Goal: Navigation & Orientation: Find specific page/section

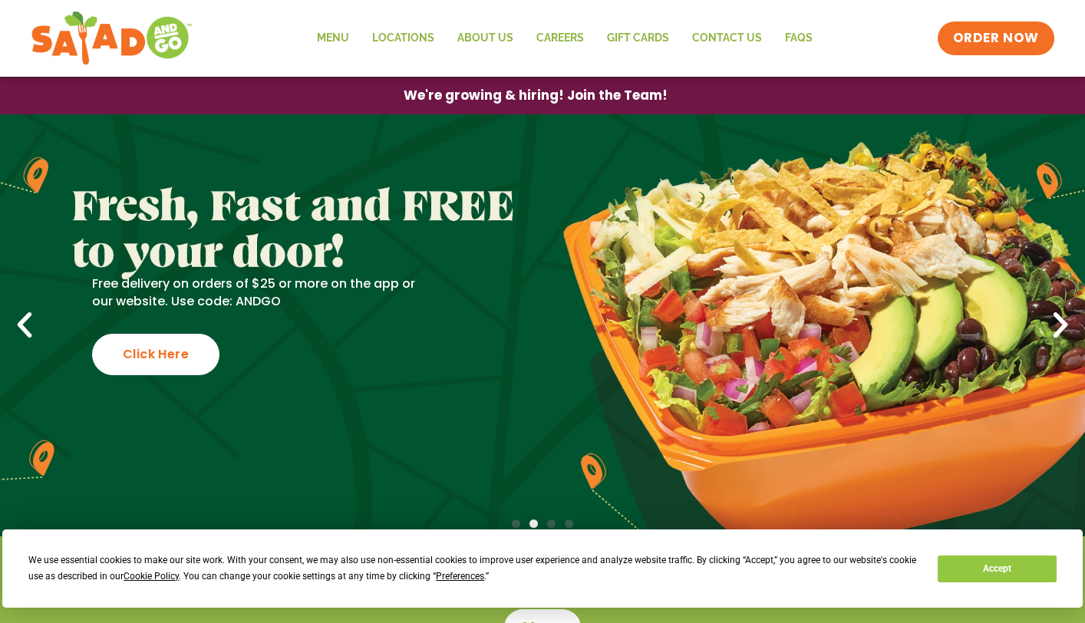
click at [1059, 319] on icon "Next slide" at bounding box center [1061, 326] width 34 height 34
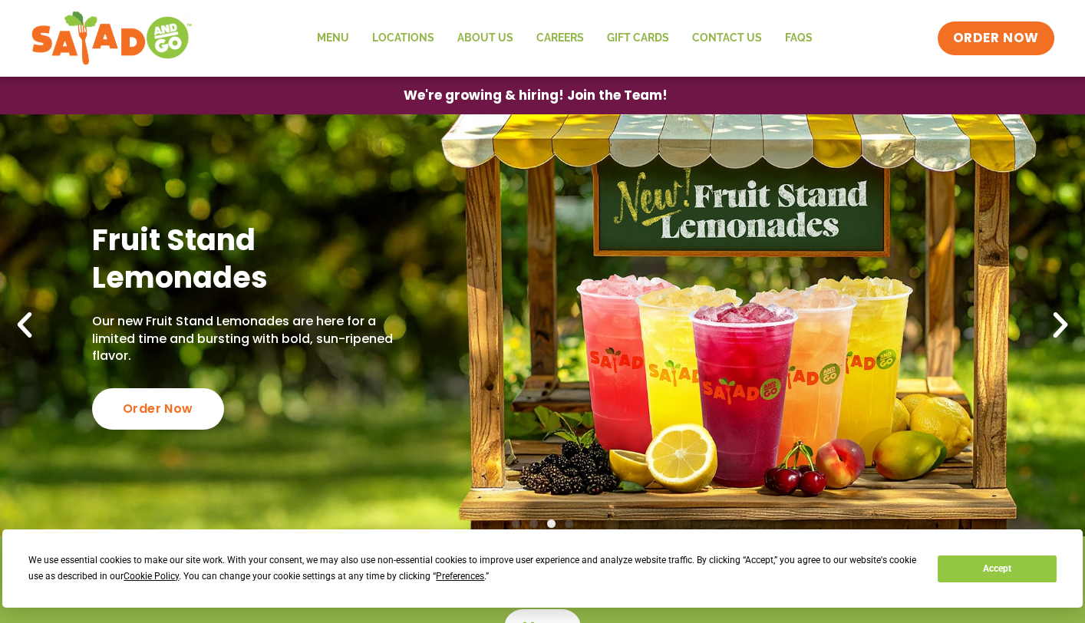
click at [1059, 319] on icon "Next slide" at bounding box center [1061, 326] width 34 height 34
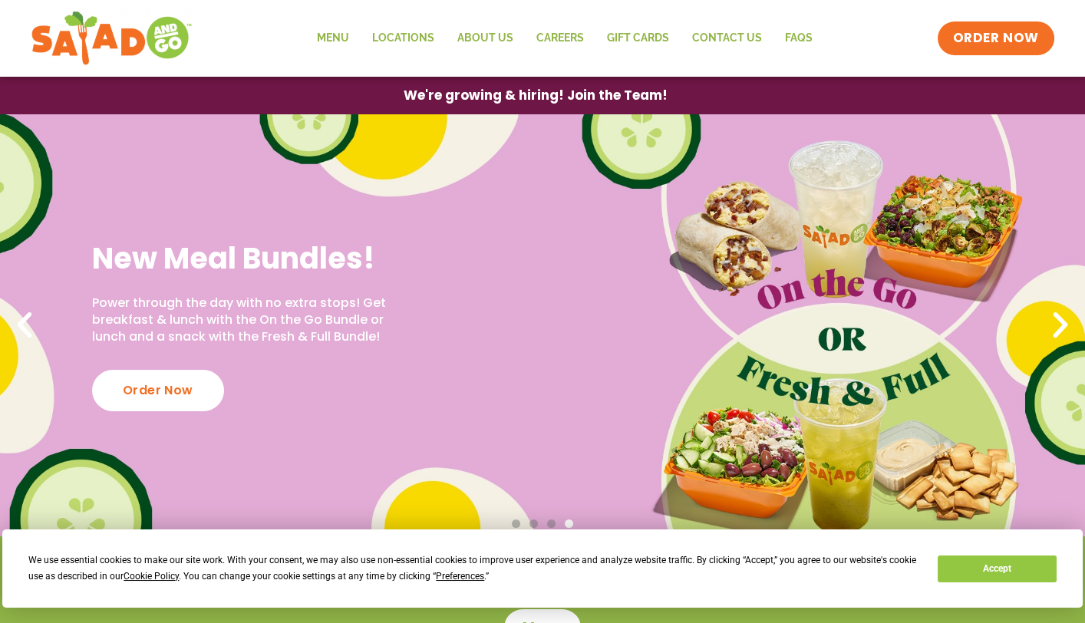
click at [1059, 319] on icon "Next slide" at bounding box center [1061, 326] width 34 height 34
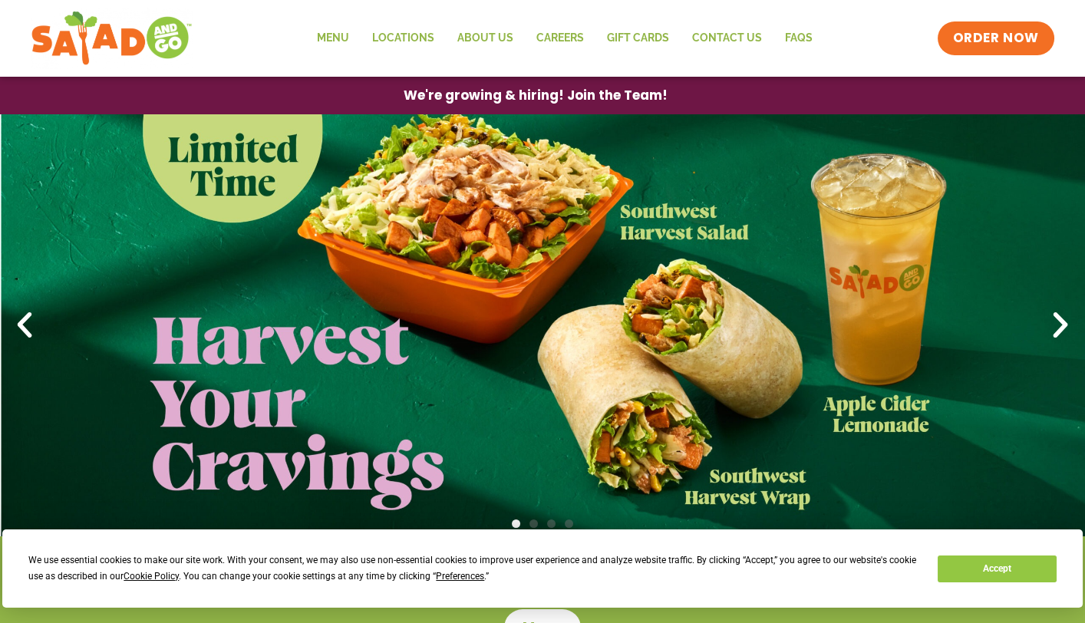
click at [1059, 319] on icon "Next slide" at bounding box center [1061, 326] width 34 height 34
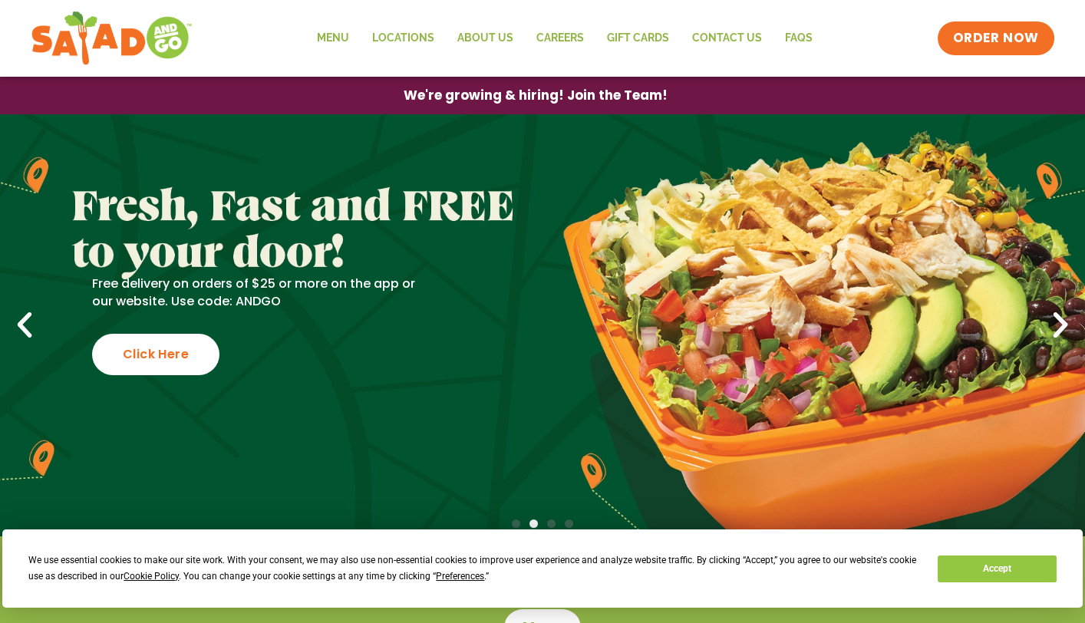
click at [1059, 319] on icon "Next slide" at bounding box center [1061, 326] width 34 height 34
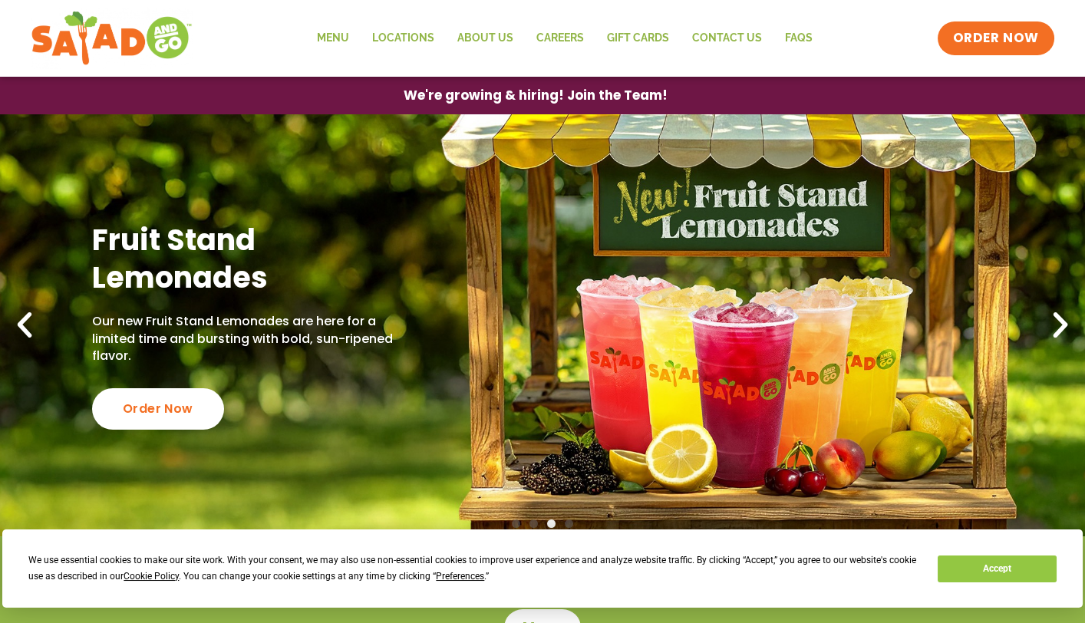
click at [1059, 319] on icon "Next slide" at bounding box center [1061, 326] width 34 height 34
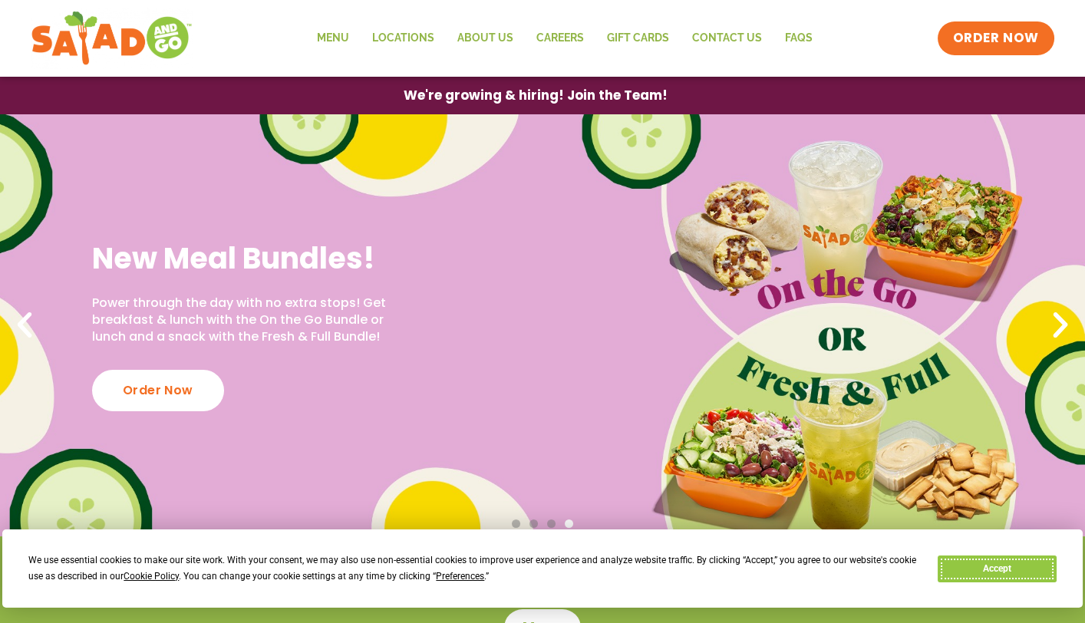
click at [993, 562] on button "Accept" at bounding box center [997, 569] width 118 height 27
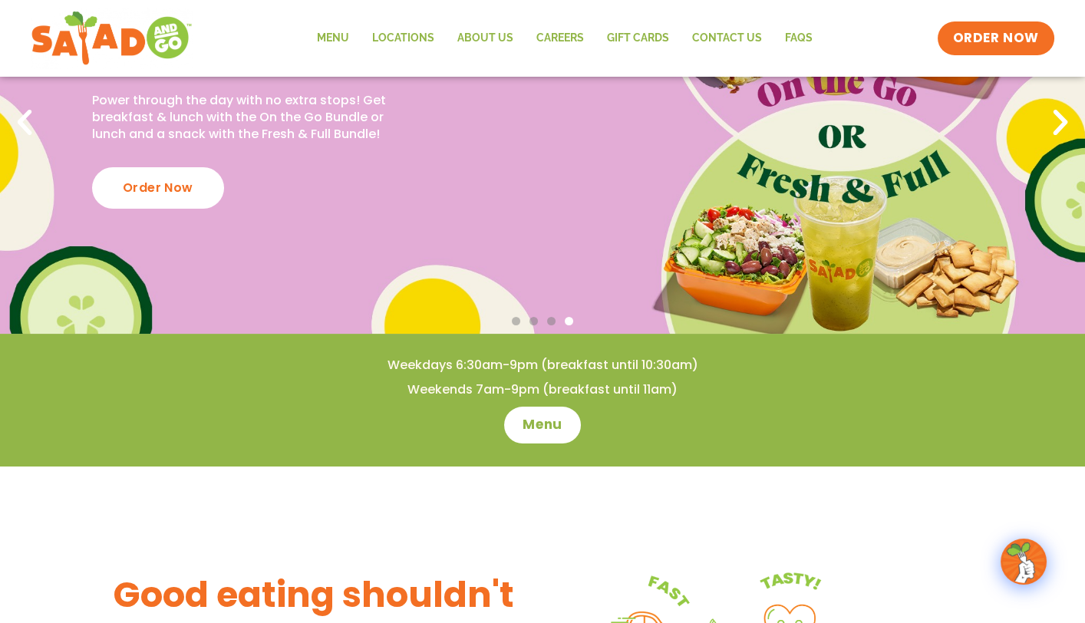
scroll to position [230, 0]
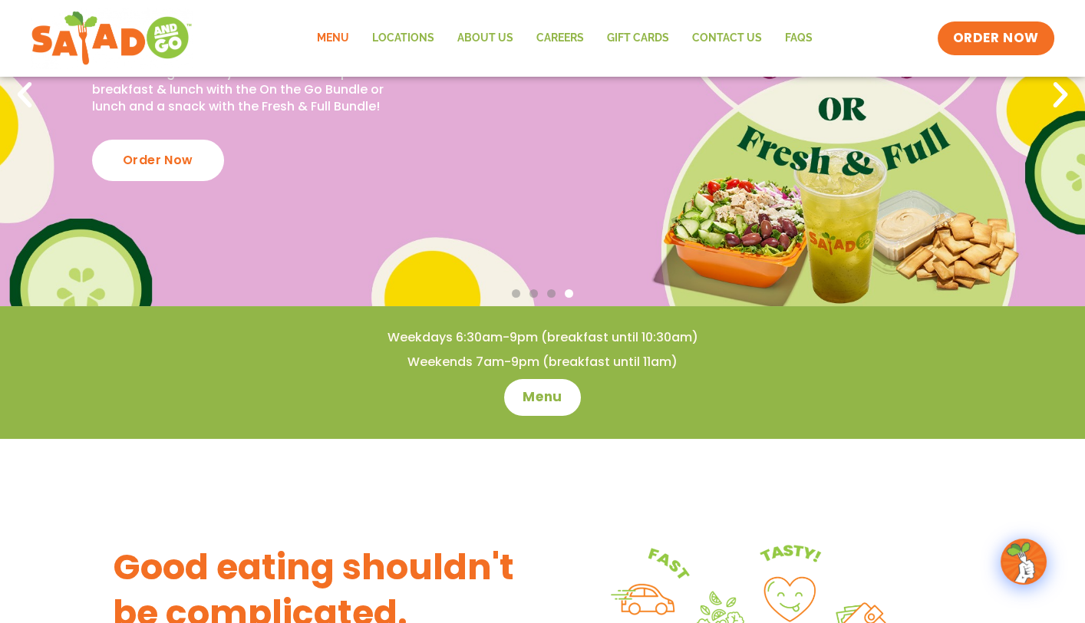
click at [338, 35] on link "Menu" at bounding box center [333, 38] width 55 height 35
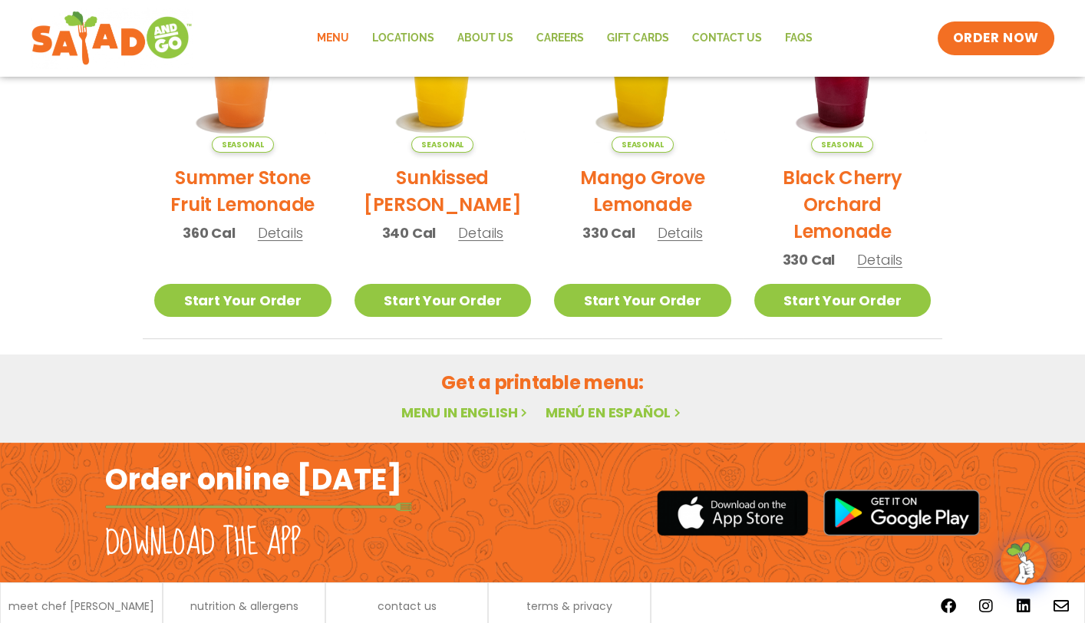
scroll to position [899, 0]
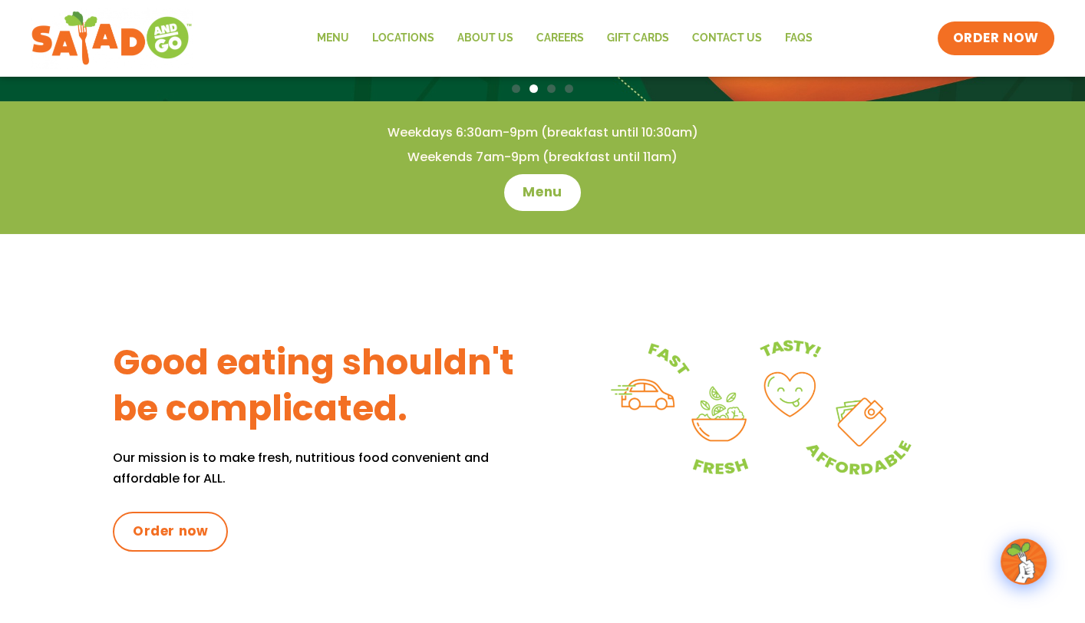
scroll to position [537, 0]
